Goal: Transaction & Acquisition: Purchase product/service

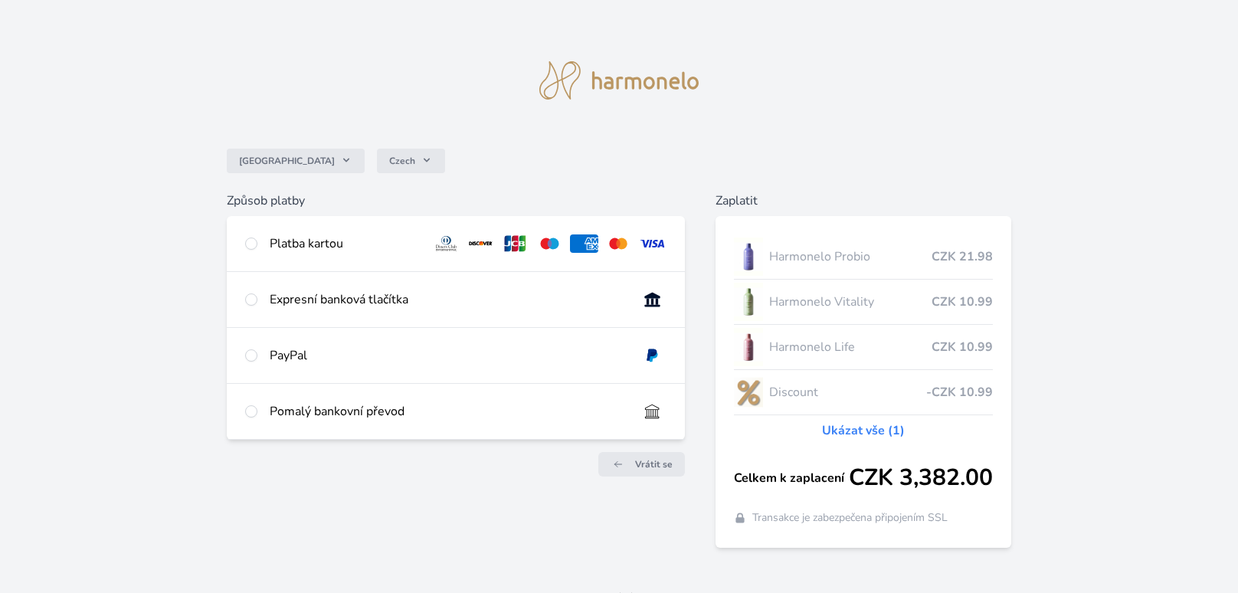
click at [257, 245] on div "Platba kartou" at bounding box center [456, 243] width 458 height 55
radio input "true"
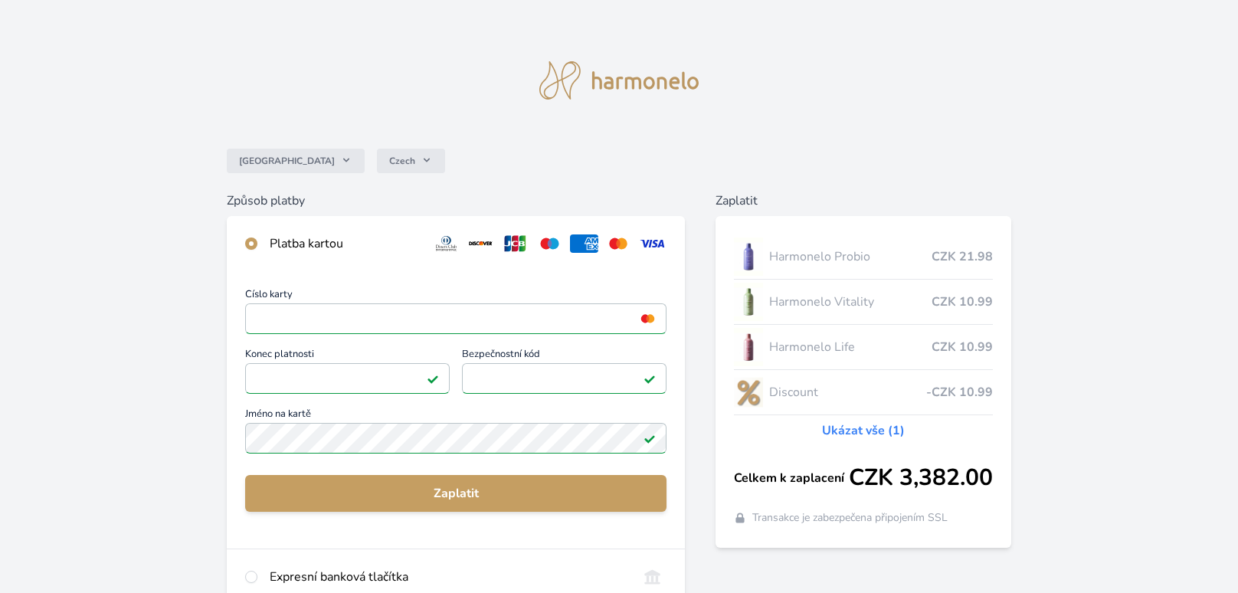
click at [652, 440] on img at bounding box center [649, 438] width 12 height 12
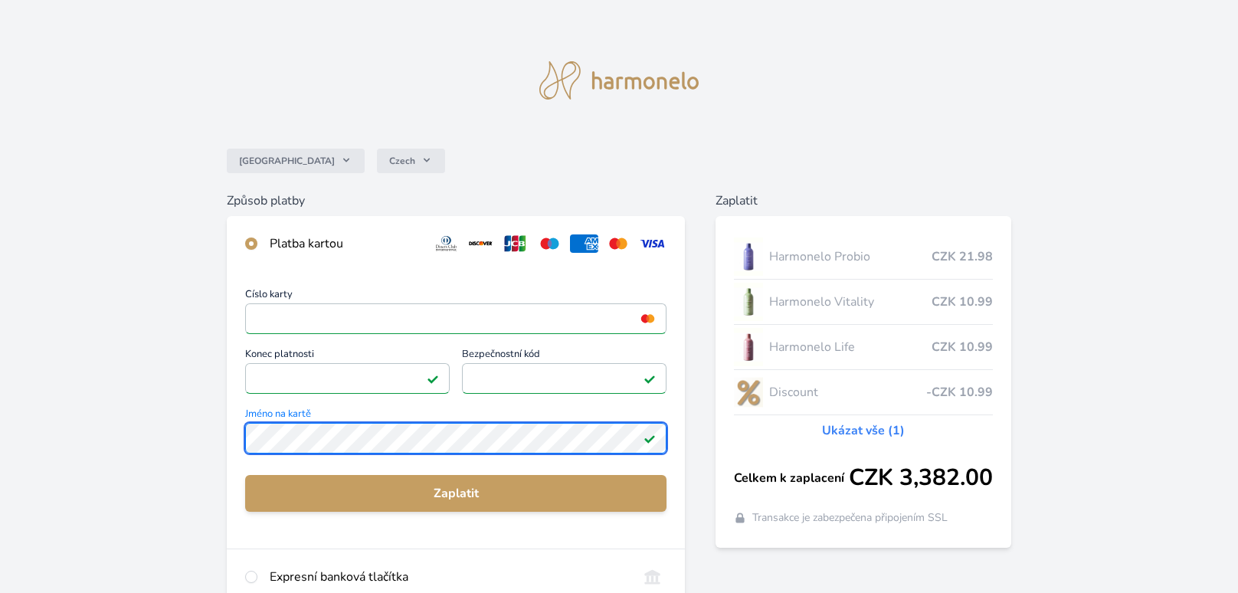
click at [0, 384] on html "Česko Czech Způsob platby Platba kartou Číslo karty <p>Your browser does not su…" at bounding box center [619, 416] width 1238 height 833
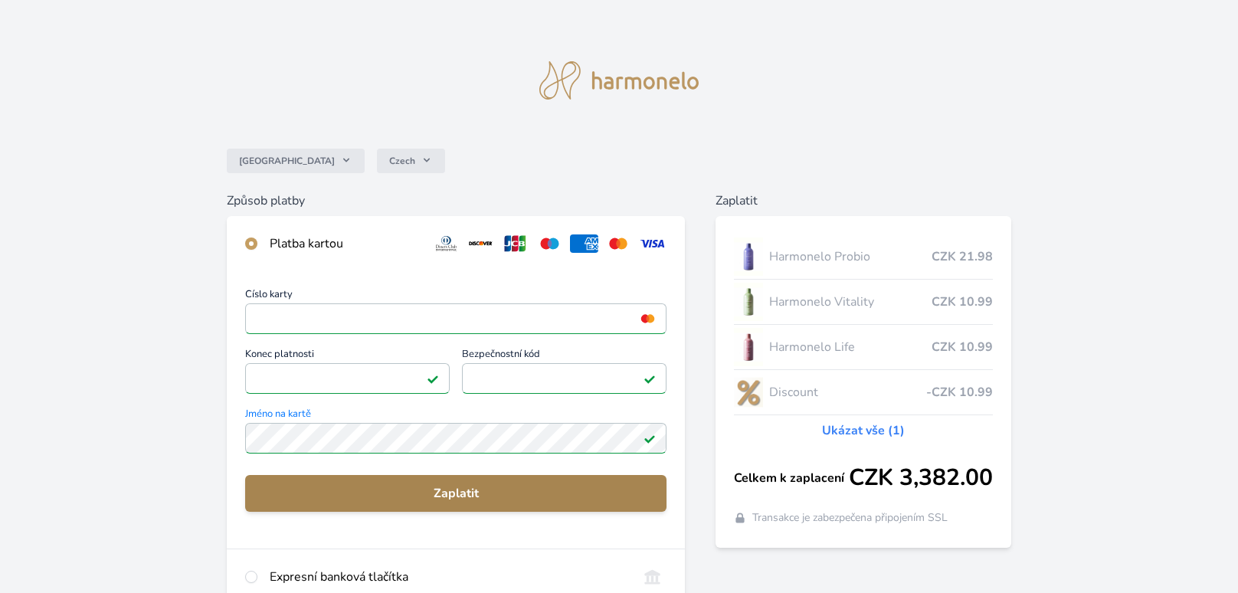
click at [388, 494] on span "Zaplatit" at bounding box center [455, 493] width 397 height 18
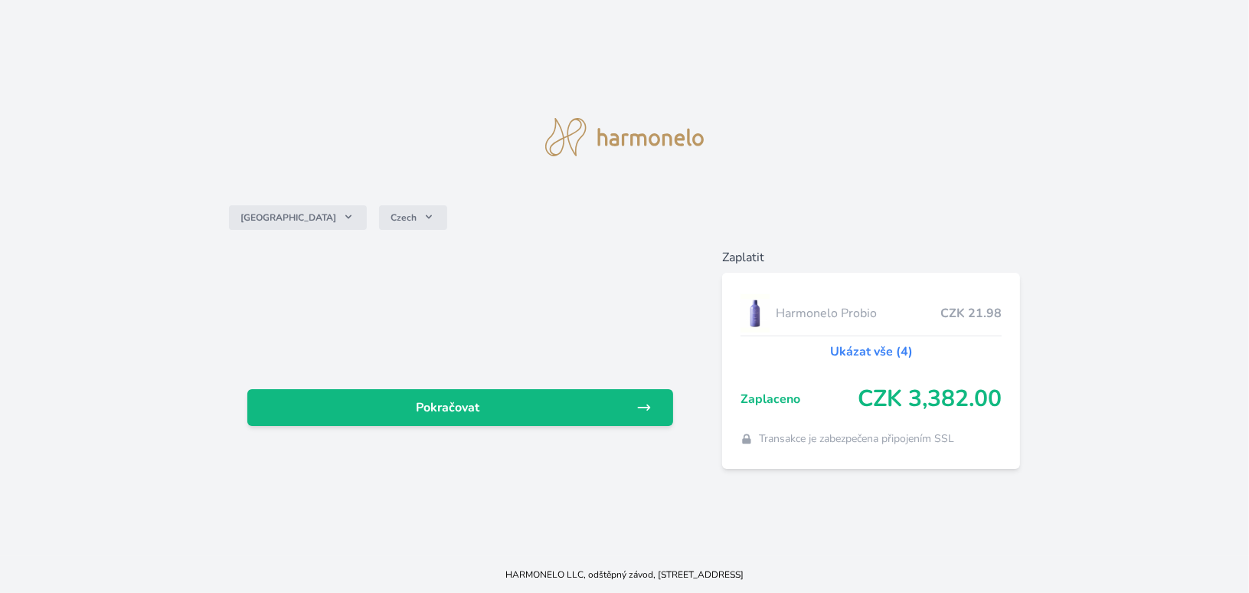
click at [882, 346] on link "Ukázat vše (4)" at bounding box center [871, 351] width 83 height 18
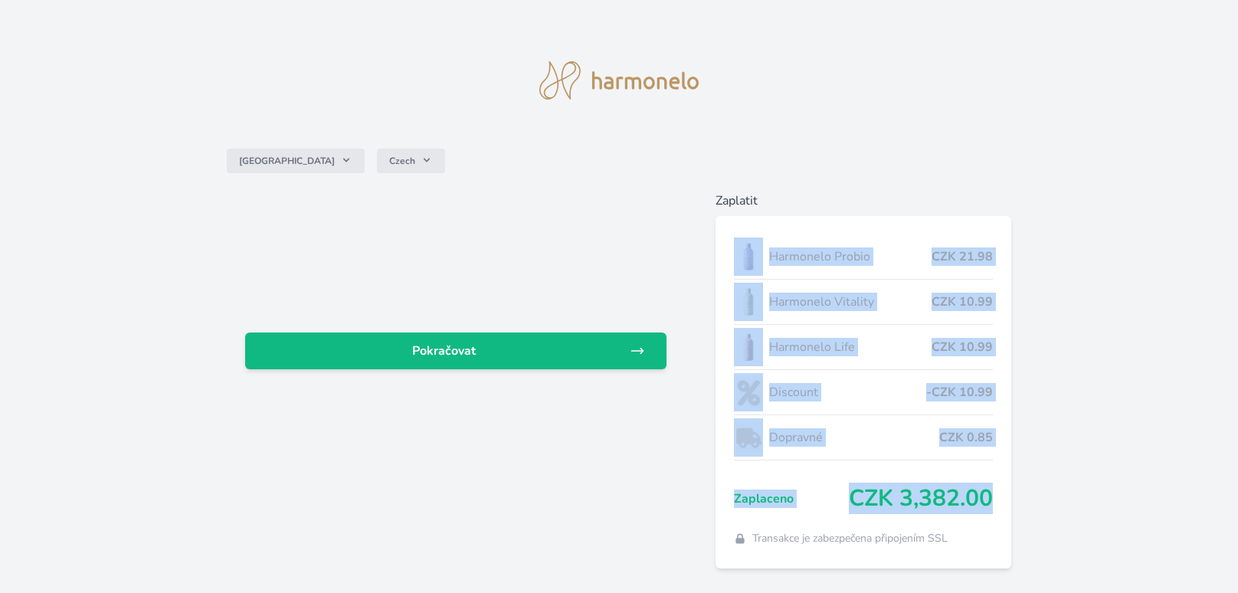
drag, startPoint x: 728, startPoint y: 236, endPoint x: 1003, endPoint y: 509, distance: 387.8
click at [1003, 509] on div "Harmonelo Probio CZK 21.98 Harmonelo Vitality CZK 10.99 Harmonelo Life CZK 10.9…" at bounding box center [863, 392] width 296 height 352
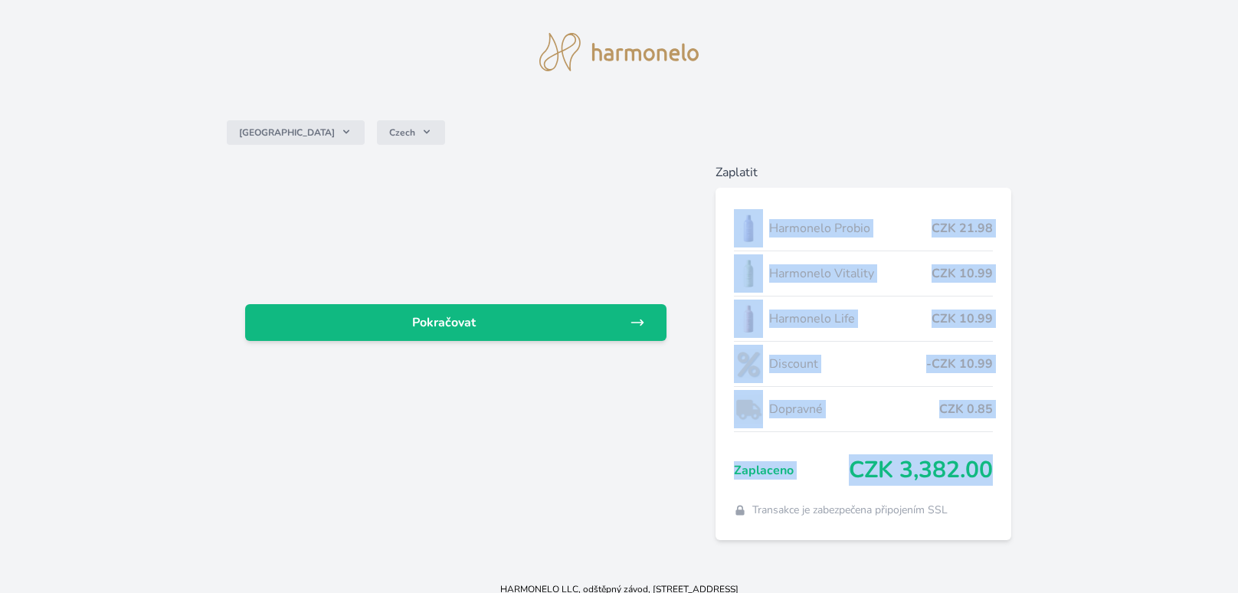
scroll to position [42, 0]
